Goal: Navigation & Orientation: Find specific page/section

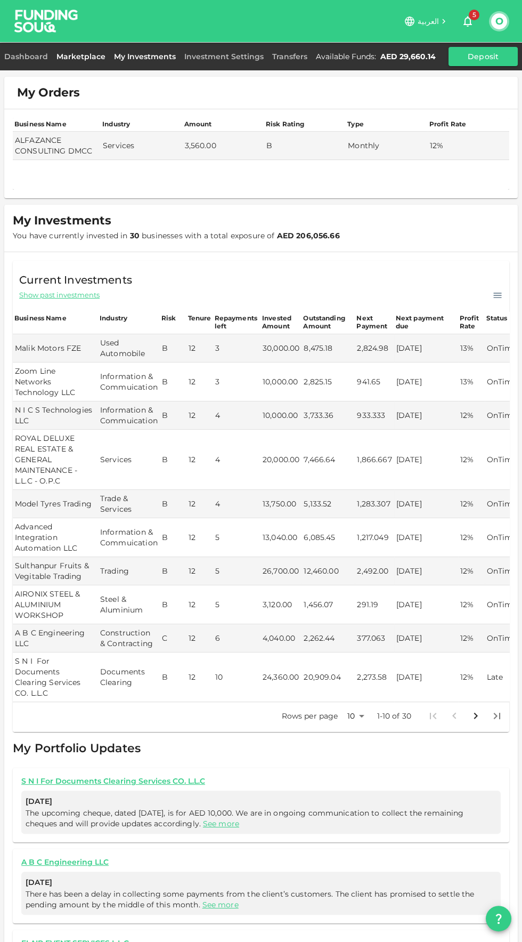
click at [77, 57] on link "Marketplace" at bounding box center [81, 57] width 58 height 10
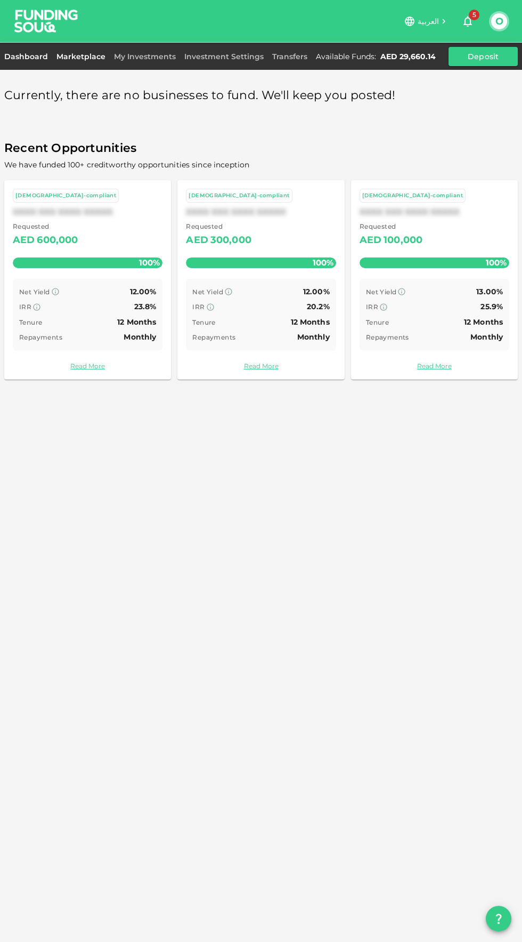
click at [32, 59] on link "Dashboard" at bounding box center [28, 57] width 48 height 10
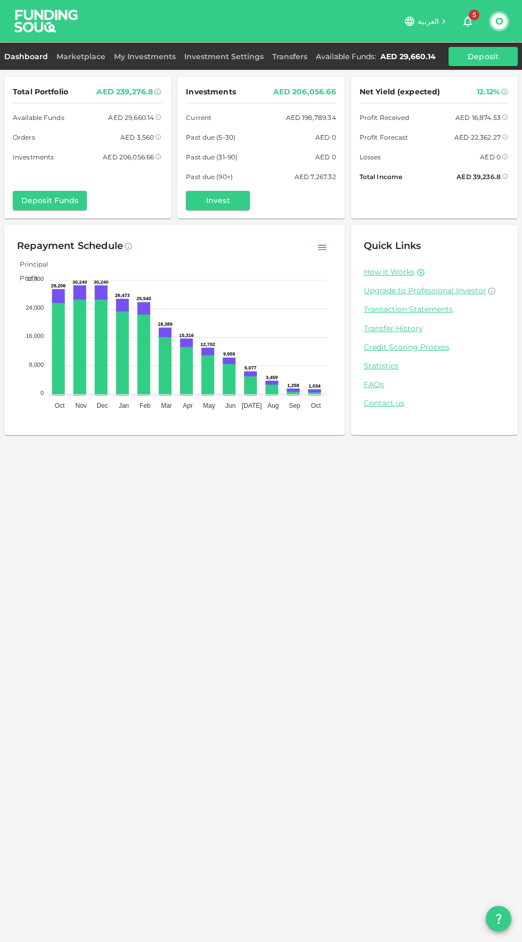
click at [471, 25] on icon "button" at bounding box center [468, 21] width 13 height 13
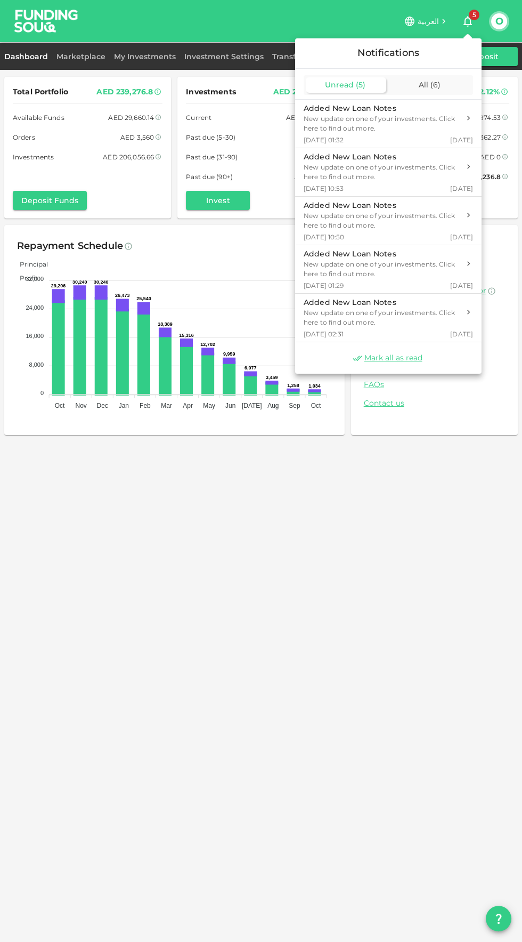
click at [403, 632] on div at bounding box center [261, 471] width 522 height 942
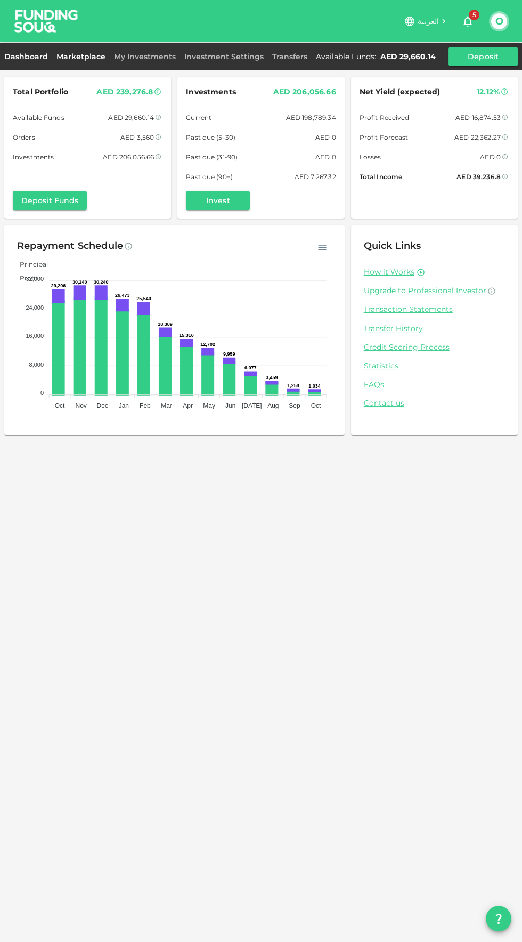
click at [75, 56] on link "Marketplace" at bounding box center [81, 57] width 58 height 10
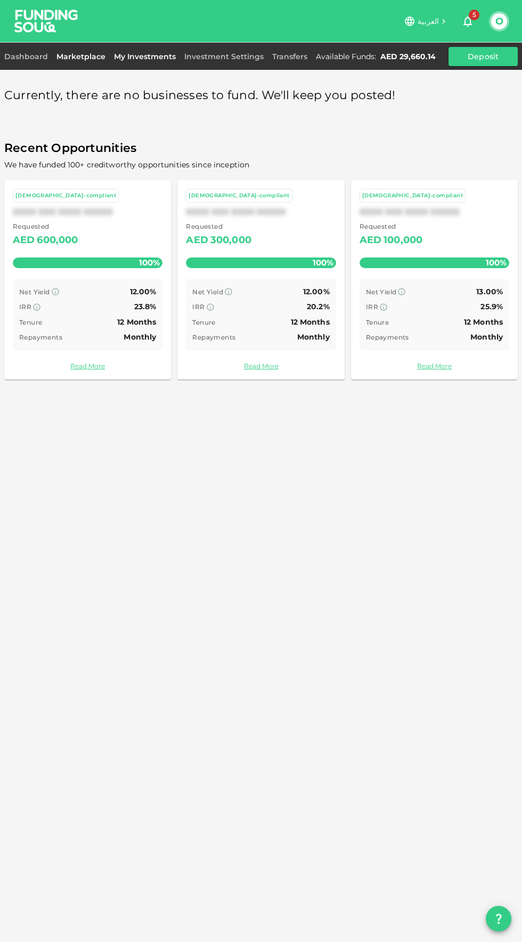
click at [146, 53] on link "My Investments" at bounding box center [145, 57] width 70 height 10
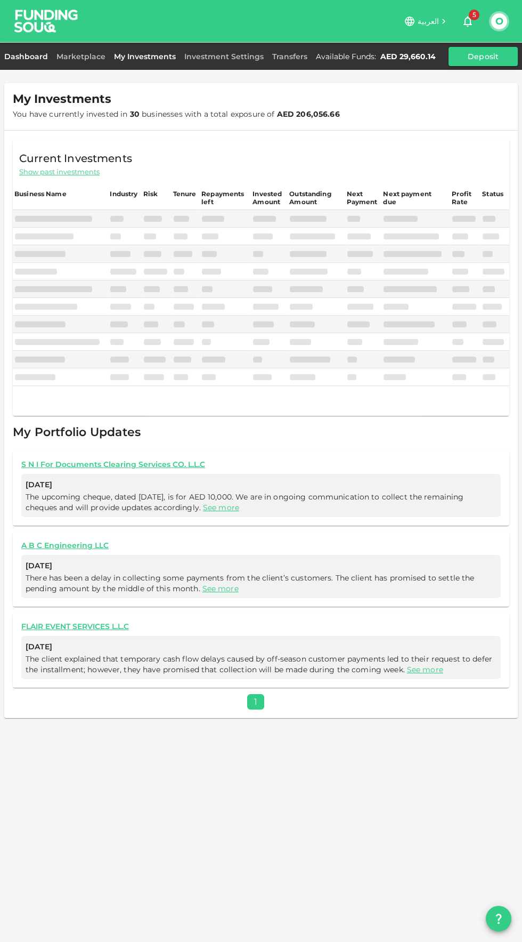
click at [33, 56] on link "Dashboard" at bounding box center [28, 57] width 48 height 10
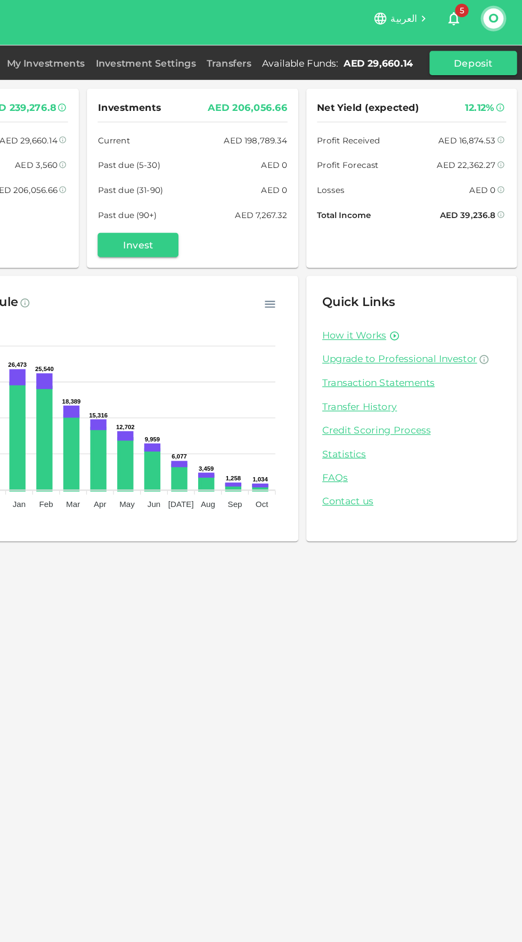
click at [504, 92] on icon at bounding box center [505, 91] width 6 height 6
click at [475, 172] on div "AED 39,236.8" at bounding box center [479, 176] width 44 height 11
